Goal: Information Seeking & Learning: Learn about a topic

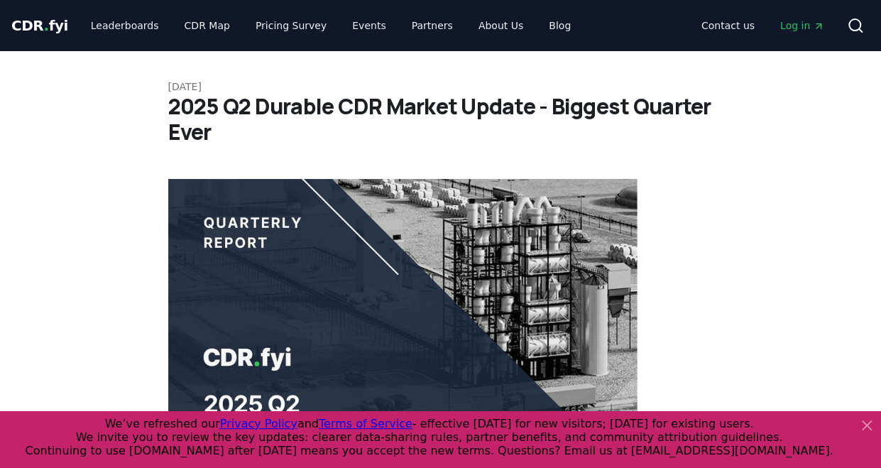
click at [44, 22] on span "." at bounding box center [46, 25] width 5 height 17
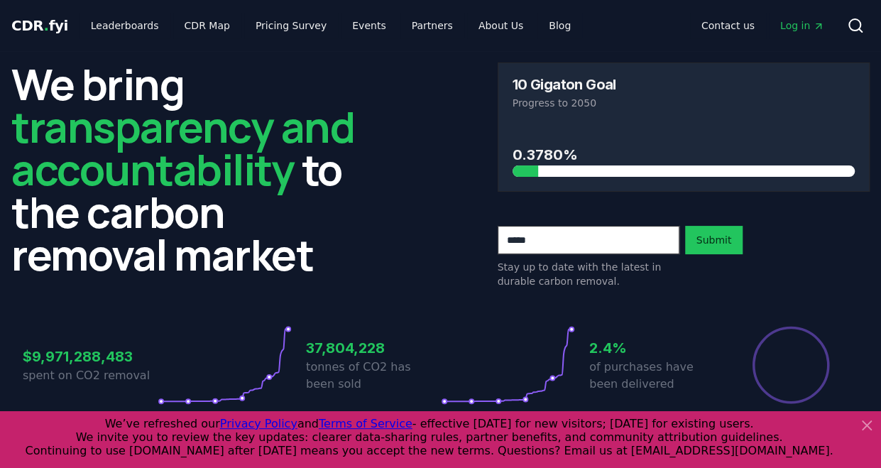
click at [863, 422] on icon at bounding box center [867, 425] width 9 height 9
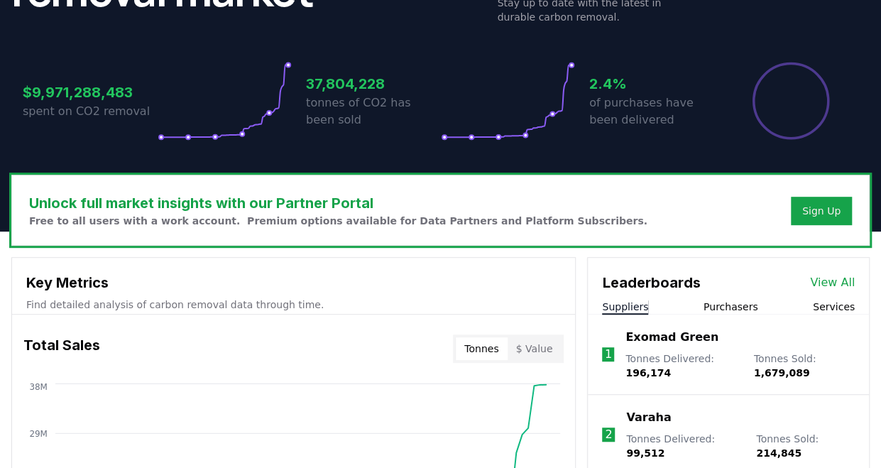
scroll to position [355, 0]
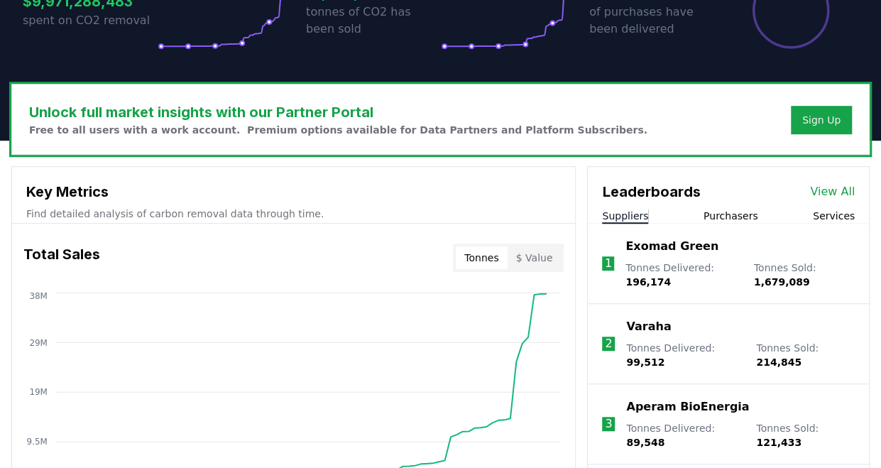
click at [543, 261] on button "$ Value" at bounding box center [535, 257] width 54 height 23
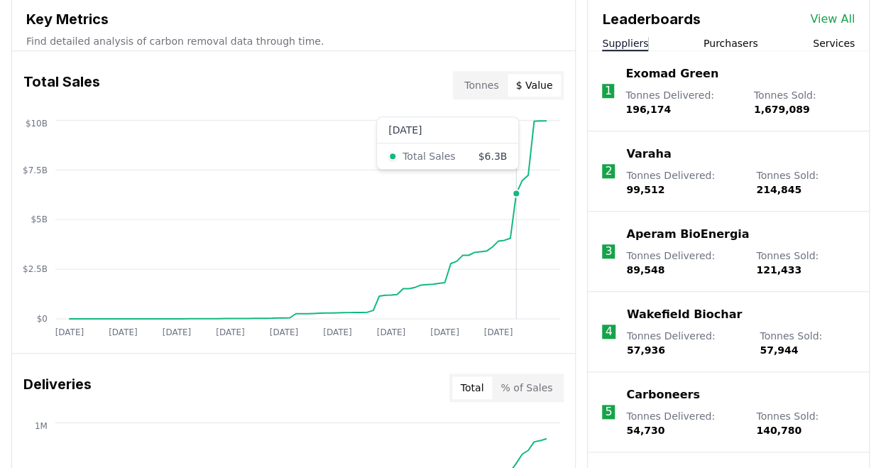
scroll to position [497, 0]
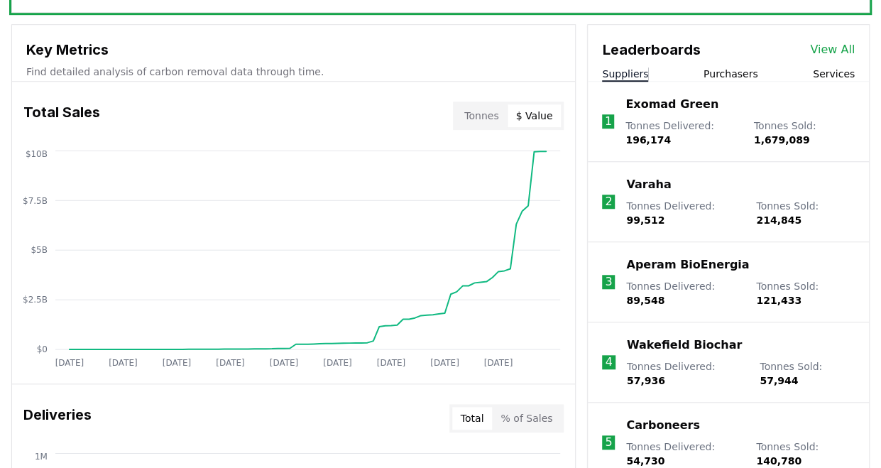
click at [517, 421] on button "% of Sales" at bounding box center [526, 418] width 69 height 23
click at [483, 420] on button "Total" at bounding box center [472, 418] width 40 height 23
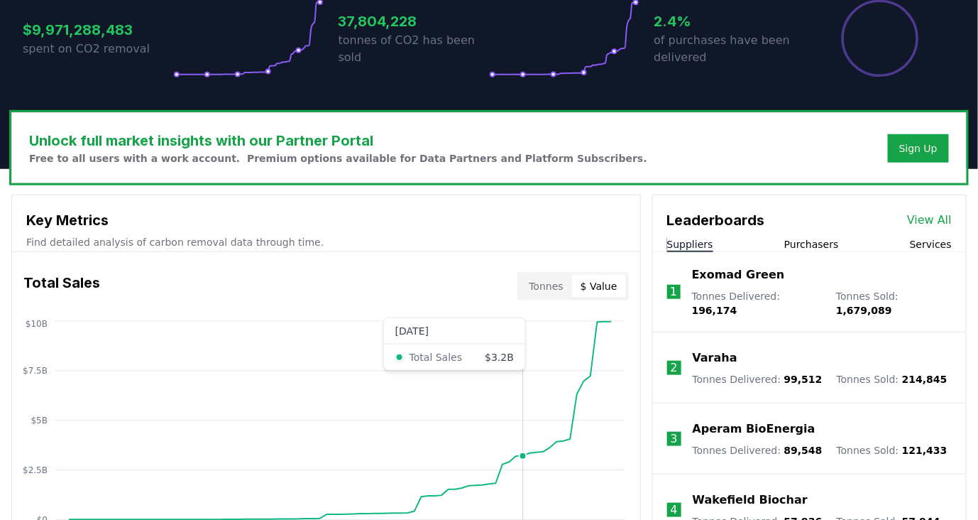
scroll to position [473, 0]
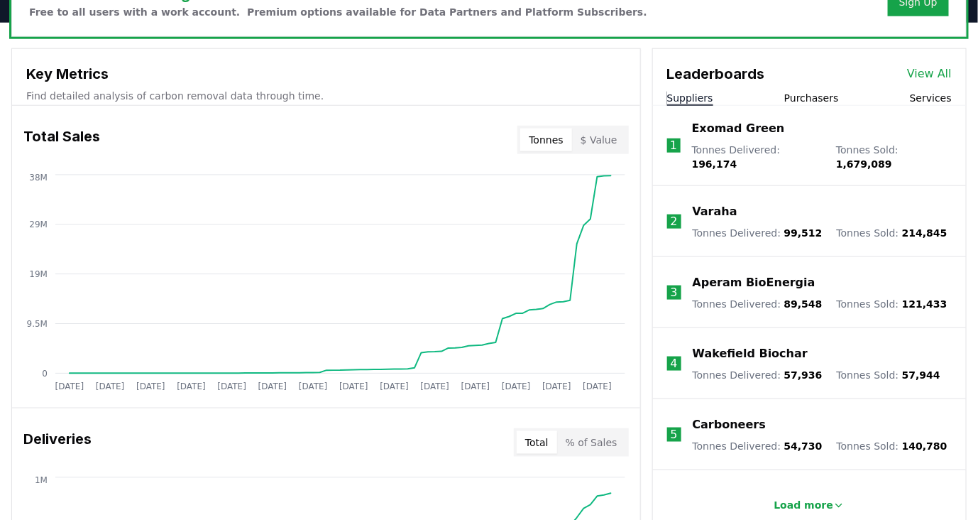
click at [555, 141] on button "Tonnes" at bounding box center [545, 140] width 51 height 23
click at [604, 141] on button "$ Value" at bounding box center [599, 140] width 54 height 23
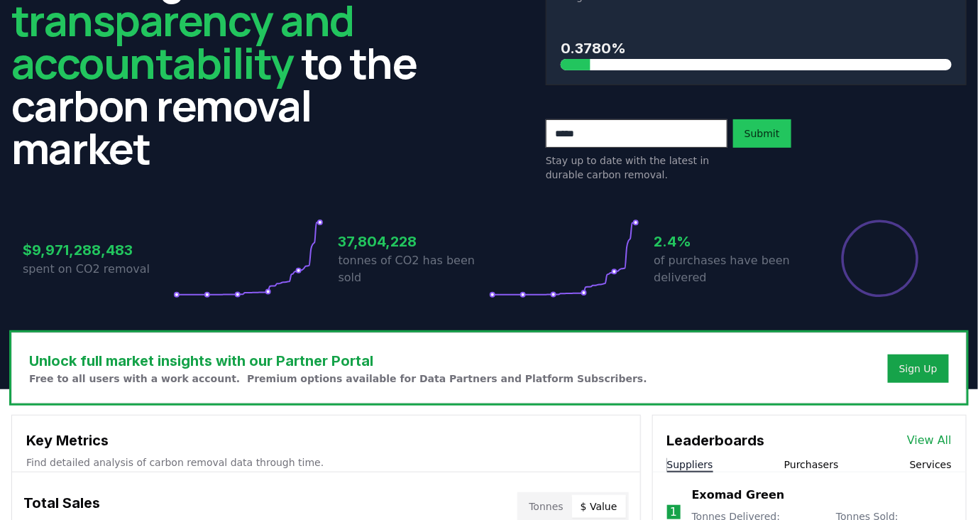
scroll to position [0, 0]
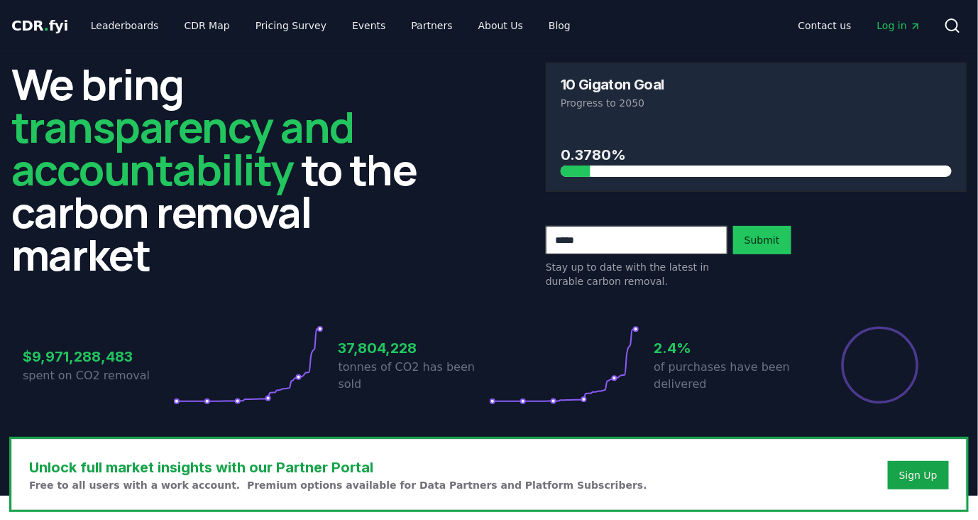
click at [44, 25] on span "." at bounding box center [46, 25] width 5 height 17
click at [493, 31] on link "About Us" at bounding box center [500, 26] width 67 height 26
